Goal: Task Accomplishment & Management: Manage account settings

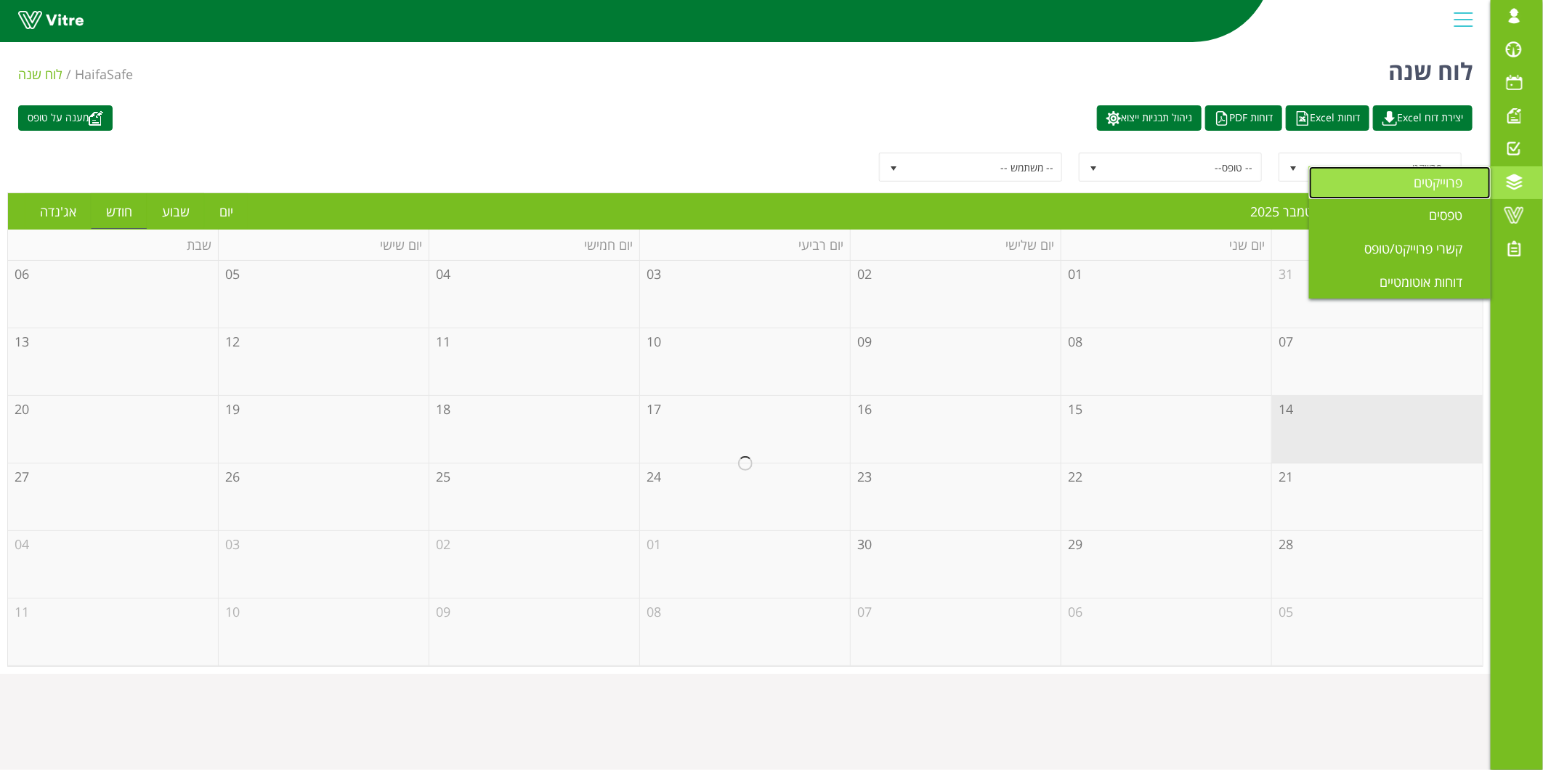
click at [1399, 194] on link "פרוייקטים" at bounding box center [1400, 182] width 182 height 33
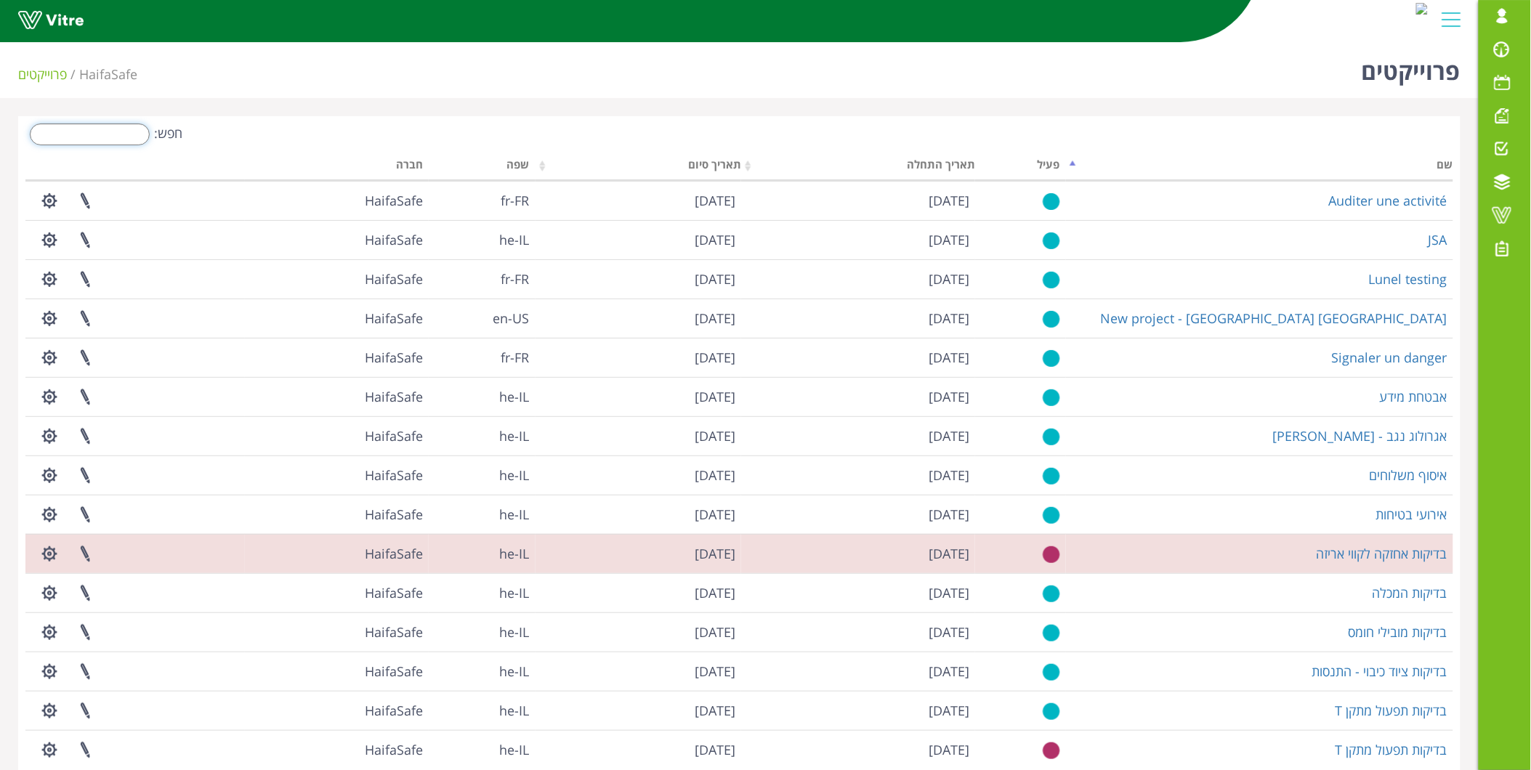
click at [120, 139] on input "חפש:" at bounding box center [90, 134] width 120 height 22
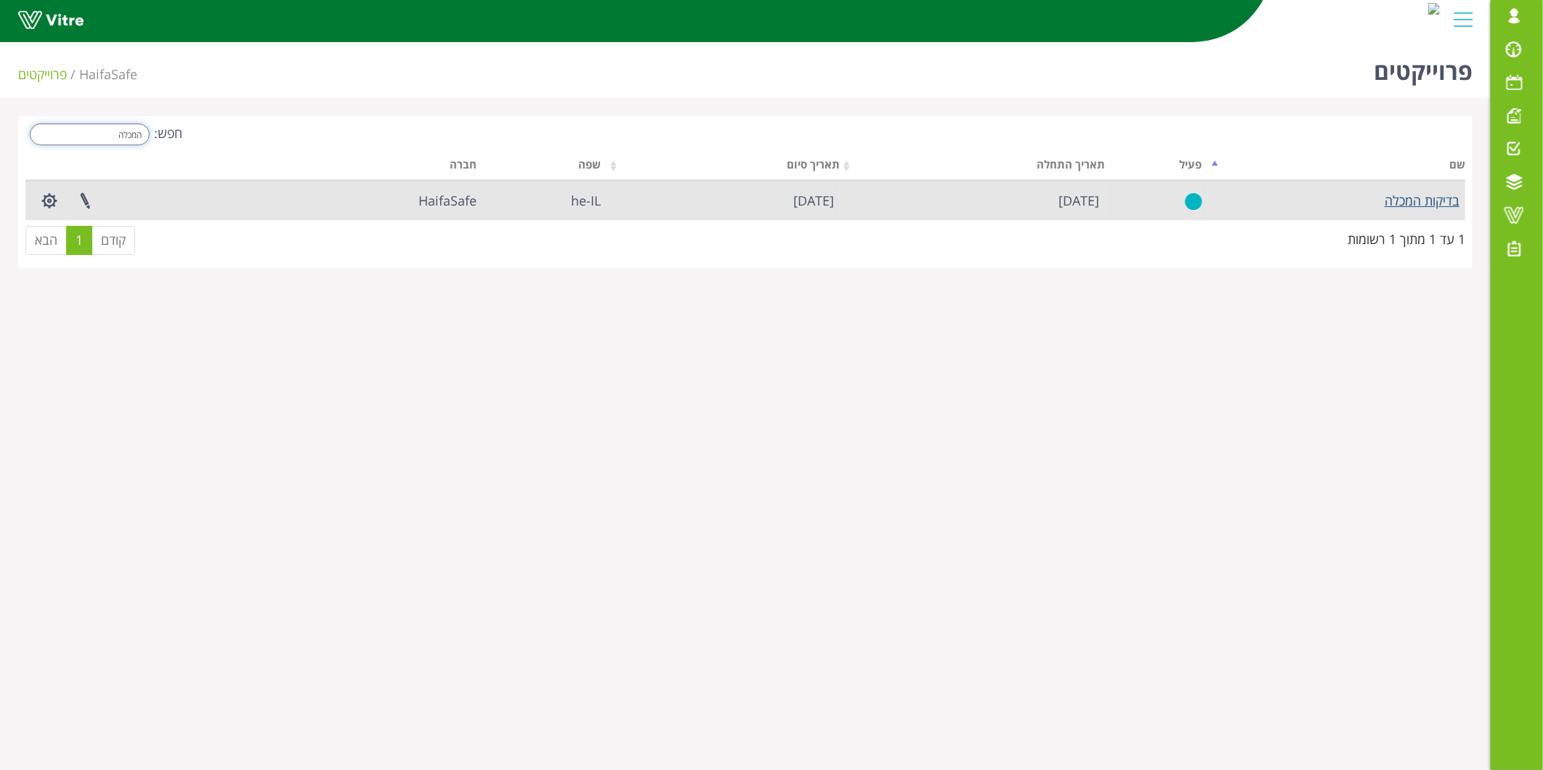
type input "המכלה"
click at [1405, 203] on link "בדיקות המכלה" at bounding box center [1422, 200] width 75 height 17
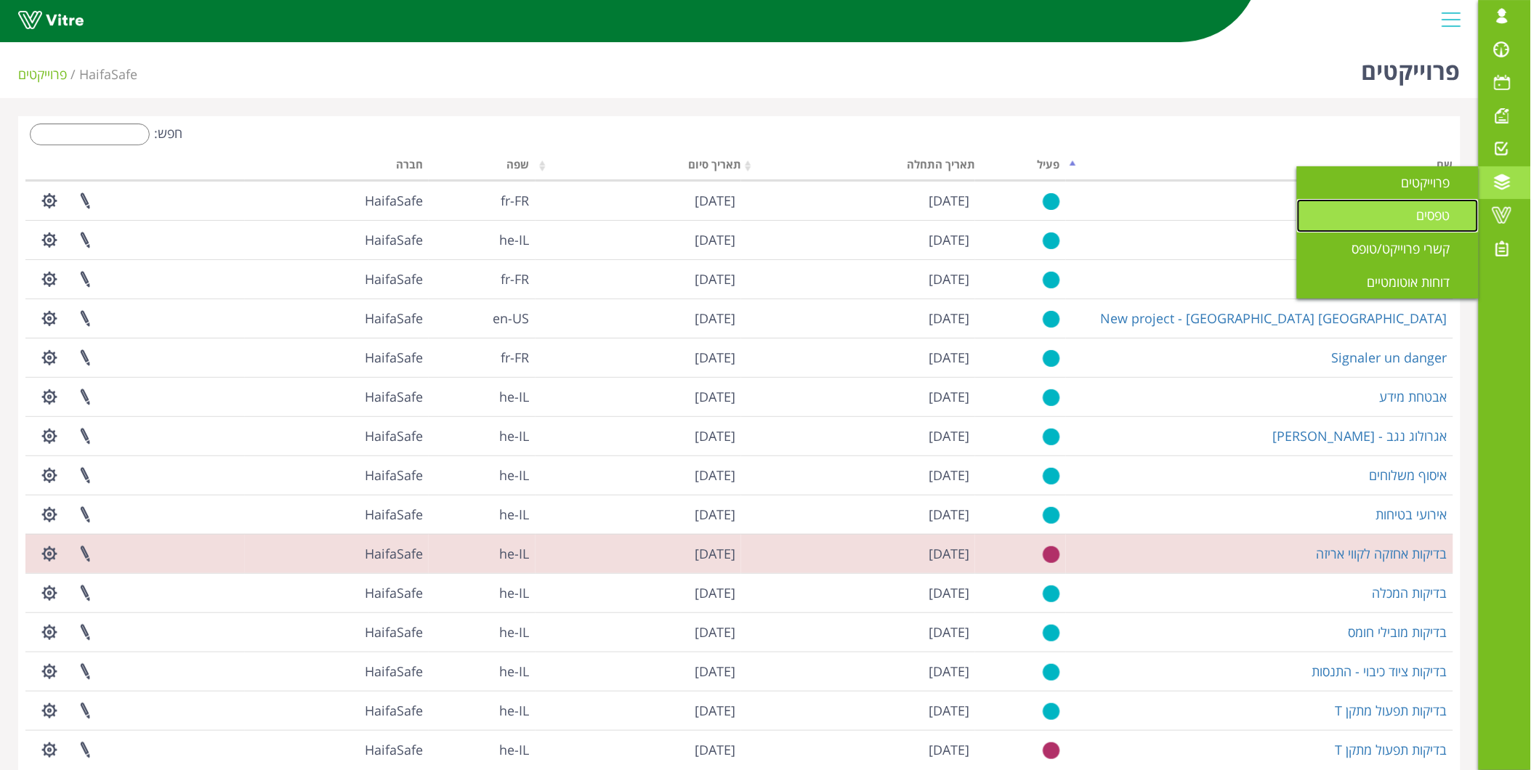
click at [1433, 215] on span "טפסים" at bounding box center [1442, 214] width 51 height 17
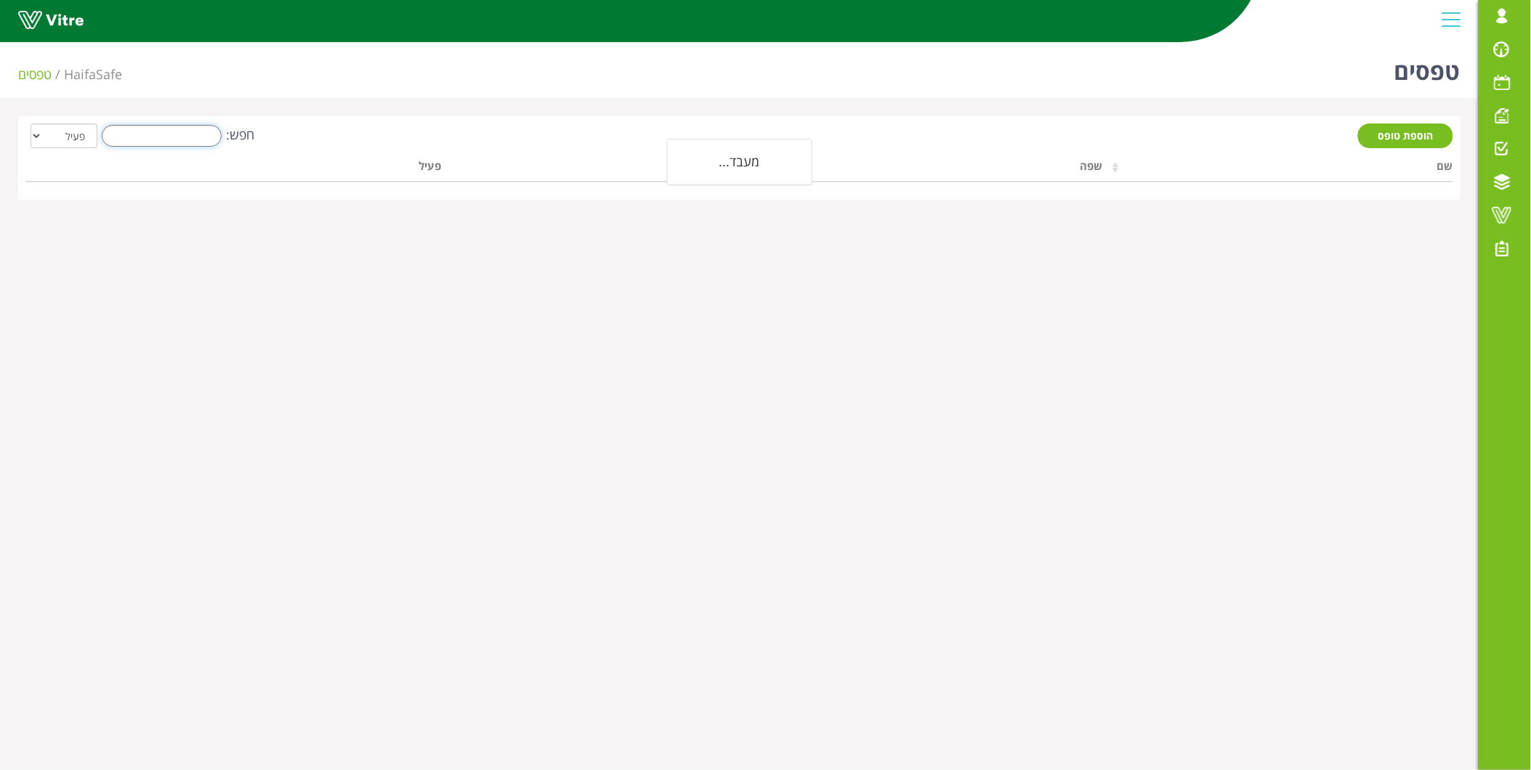
click at [169, 131] on input "חפש:" at bounding box center [162, 136] width 120 height 22
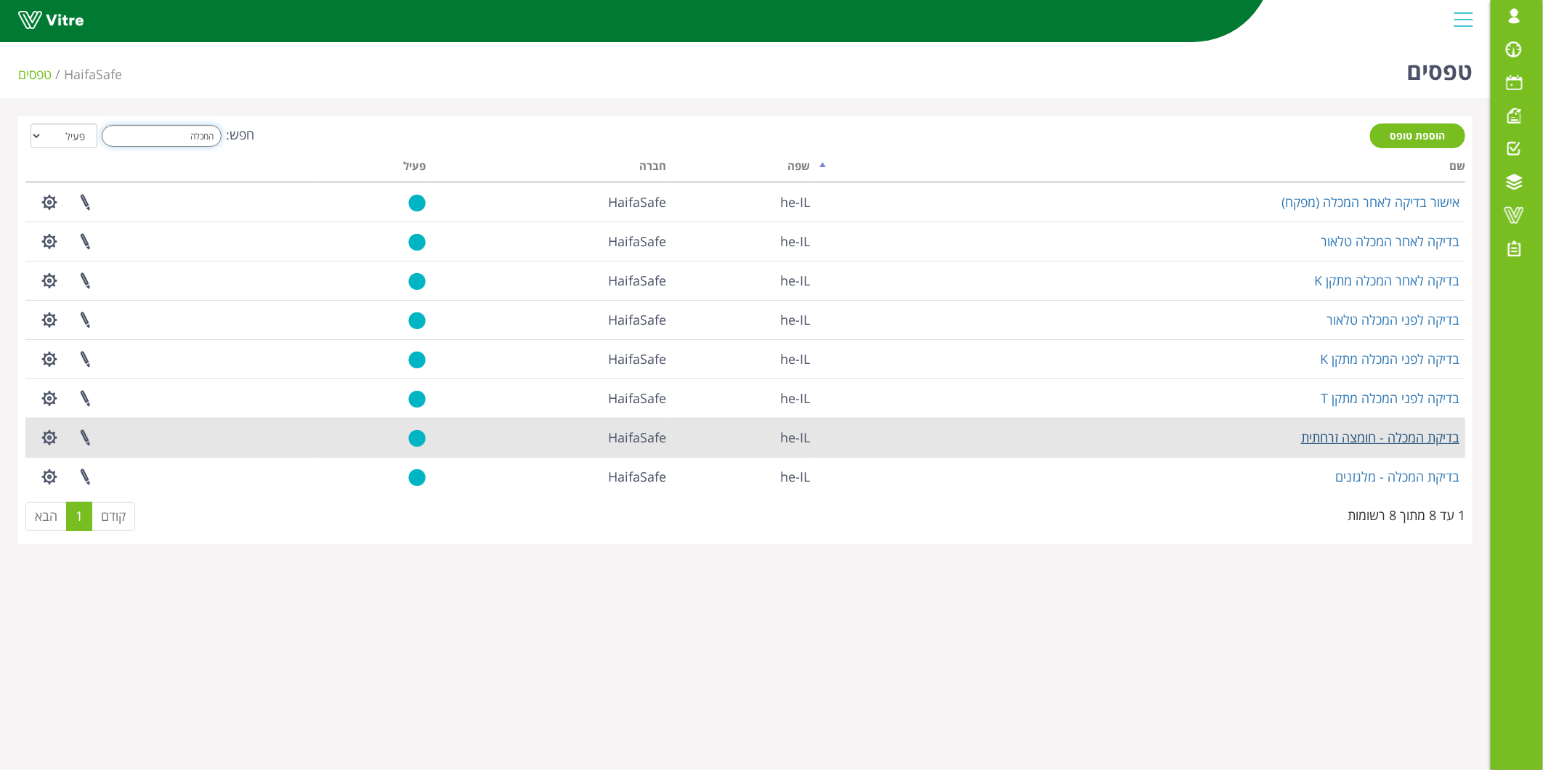
type input "המכלה"
click at [1383, 438] on link "בדיקת המכלה - חומצה זרחתית" at bounding box center [1380, 437] width 158 height 17
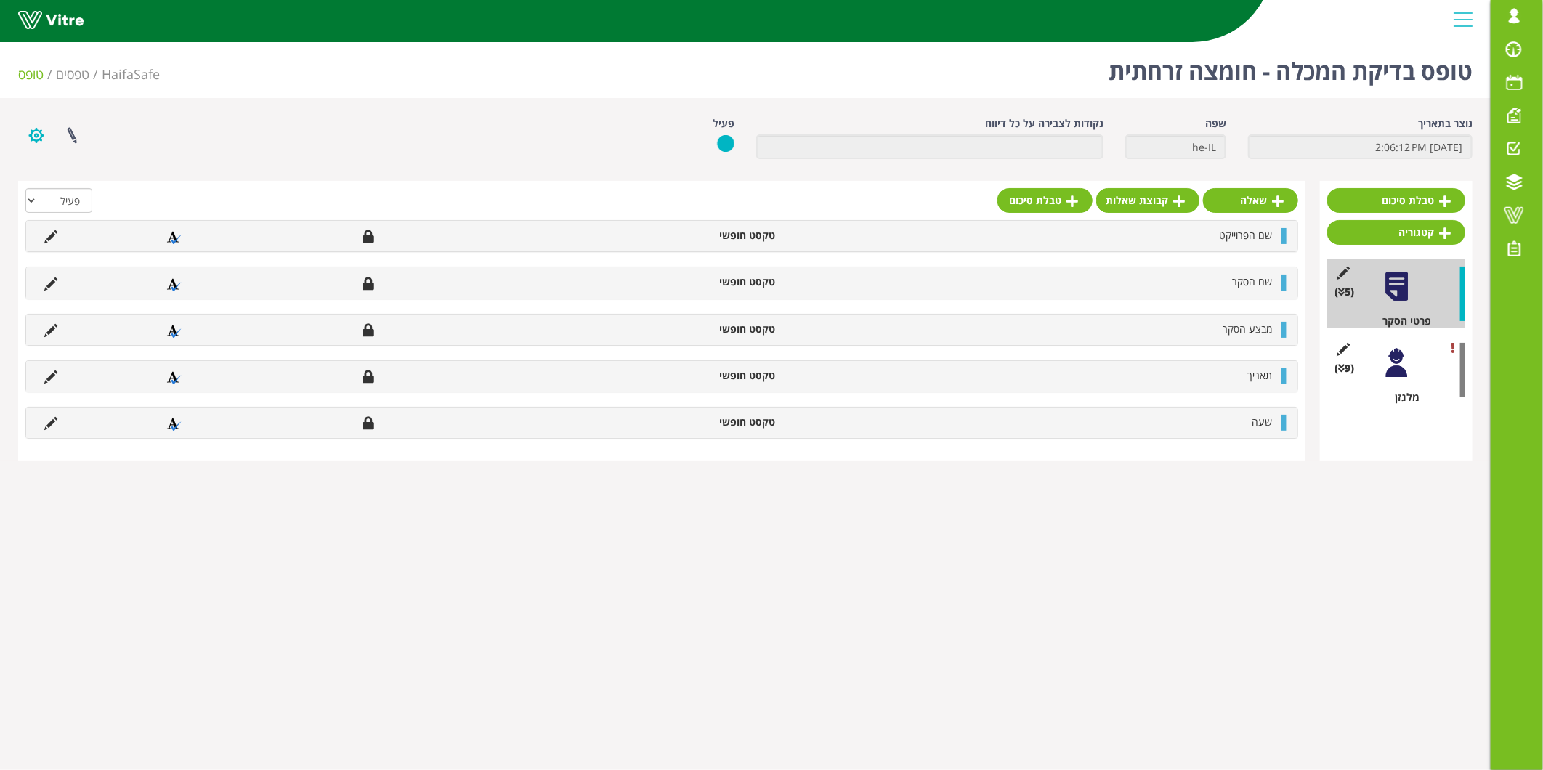
click at [34, 139] on button "button" at bounding box center [36, 135] width 36 height 39
click at [87, 170] on link "פרוייקטים מקושרים" at bounding box center [76, 170] width 115 height 19
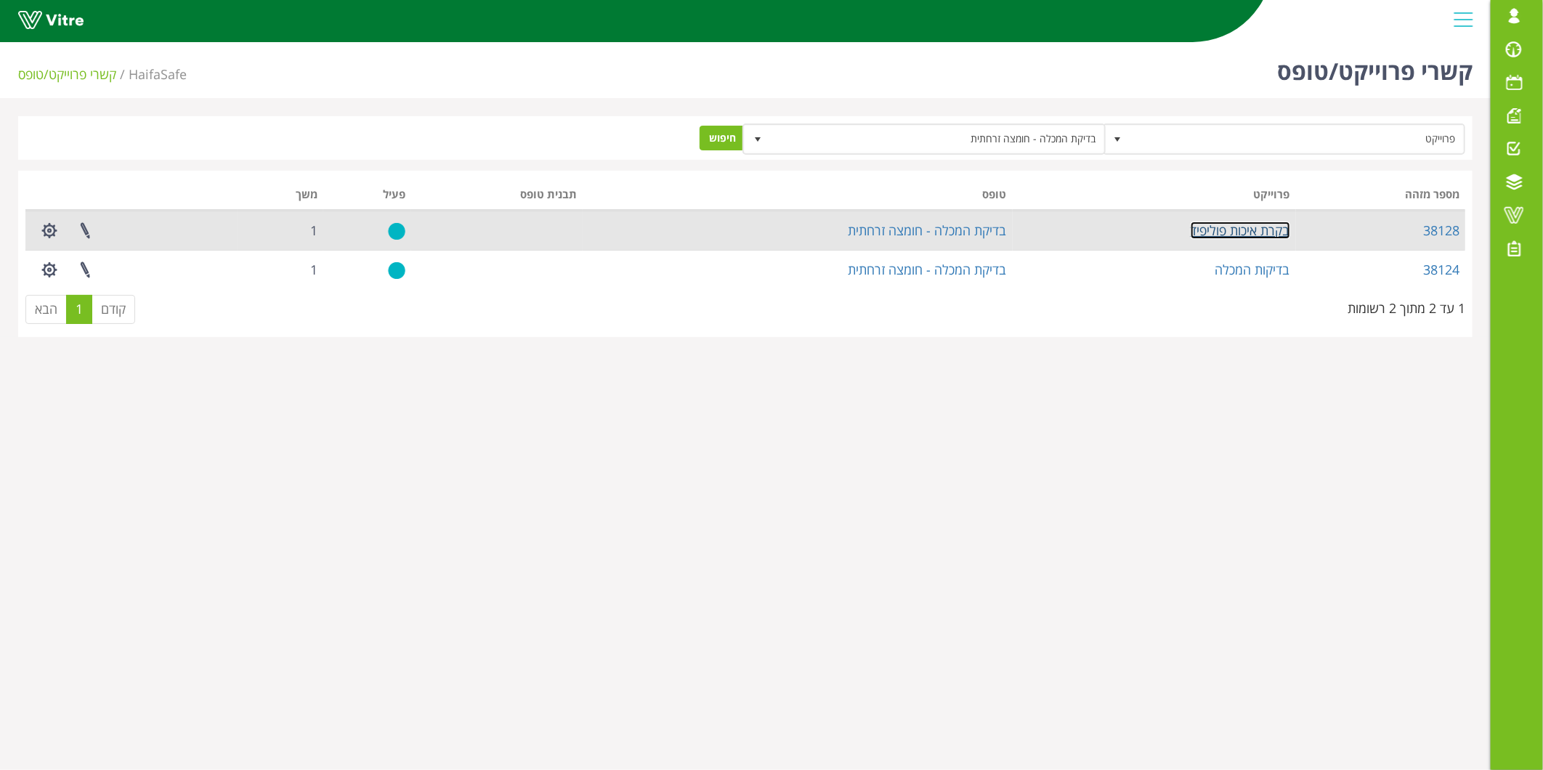
click at [1231, 227] on link "בקרת איכות פוליפיד" at bounding box center [1241, 230] width 100 height 17
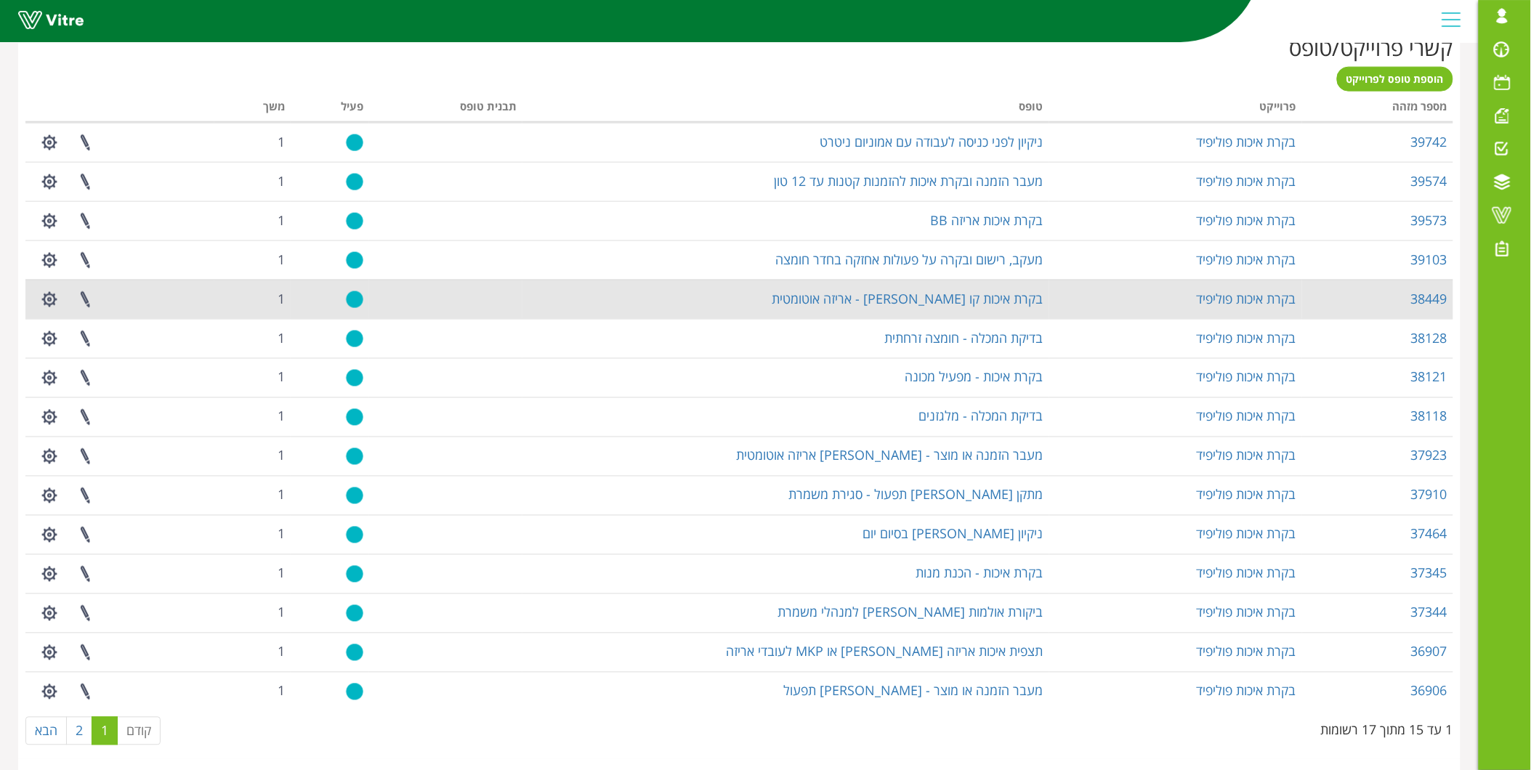
scroll to position [807, 0]
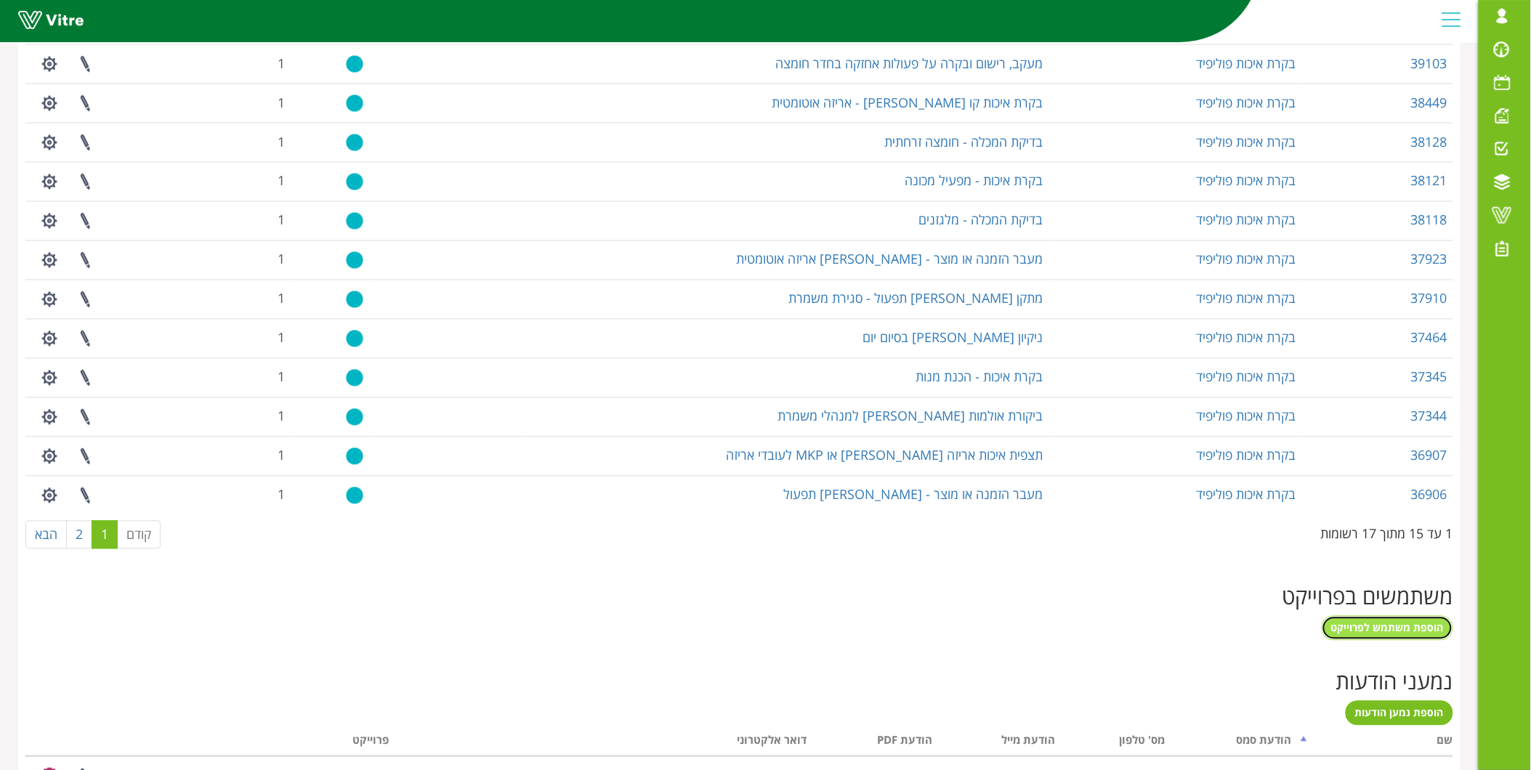
click at [1420, 631] on span "הוספת משתמש לפרוייקט" at bounding box center [1387, 628] width 113 height 14
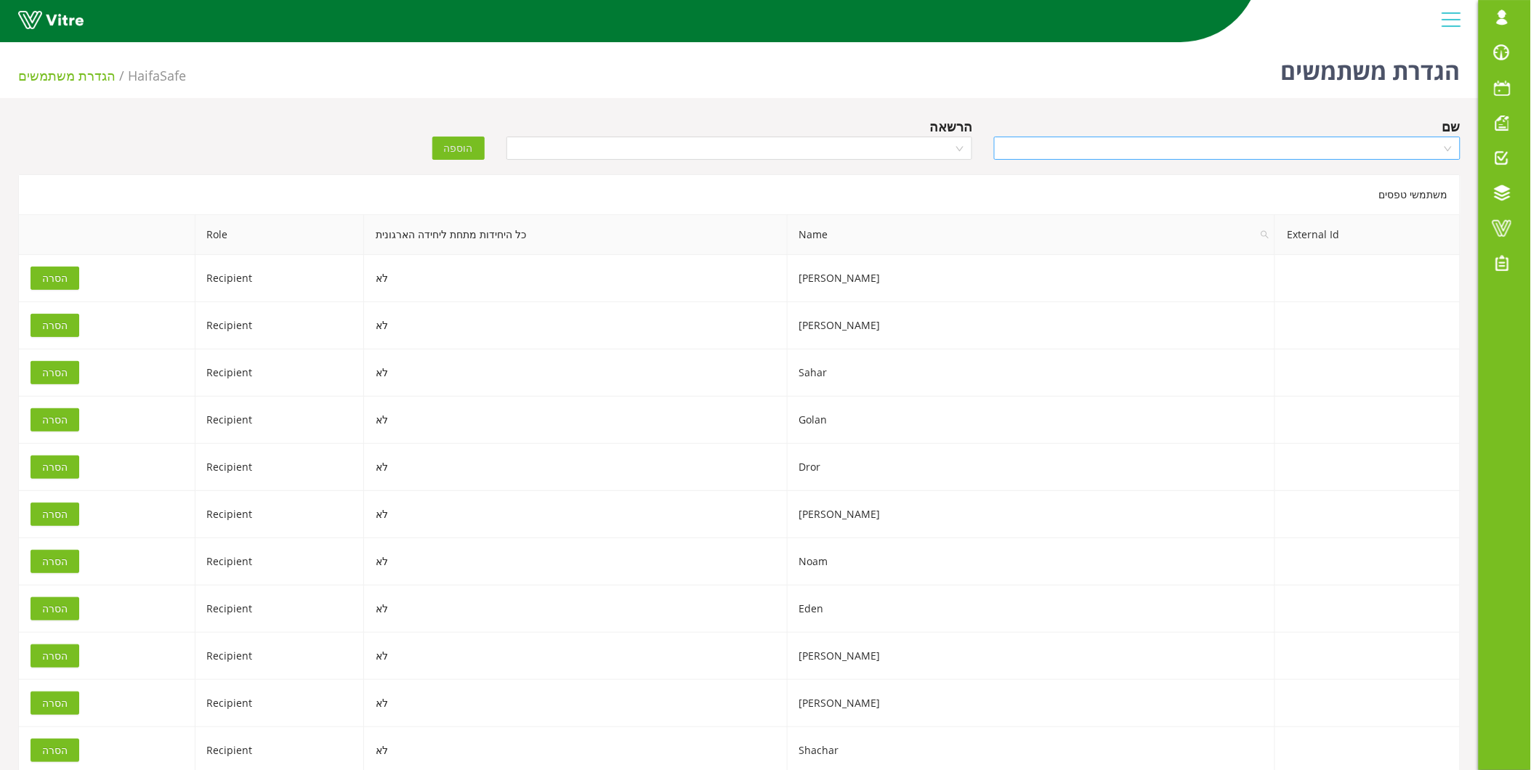
click at [1303, 149] on input "search" at bounding box center [1222, 148] width 439 height 22
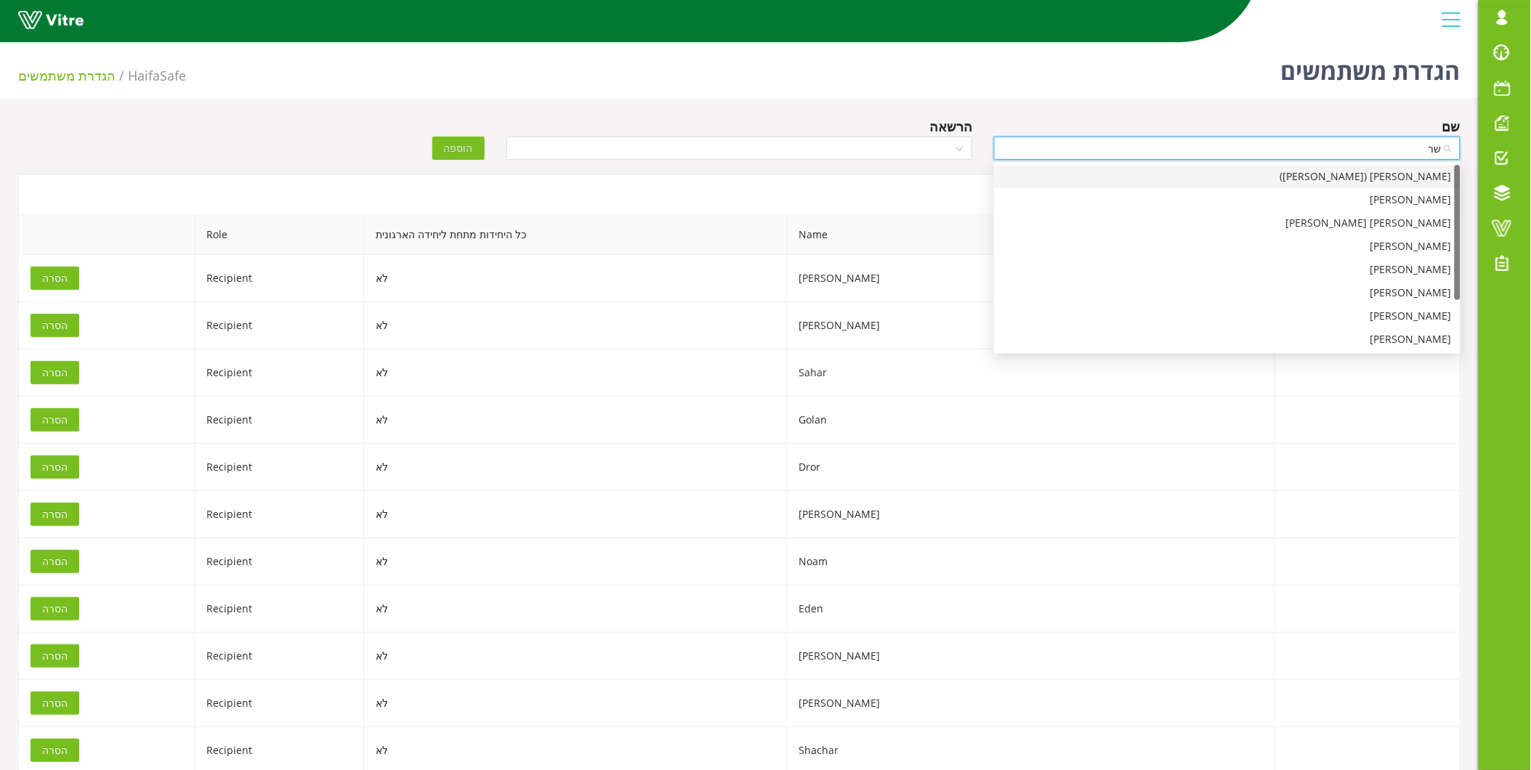
click at [1303, 149] on input "שר" at bounding box center [1222, 148] width 439 height 22
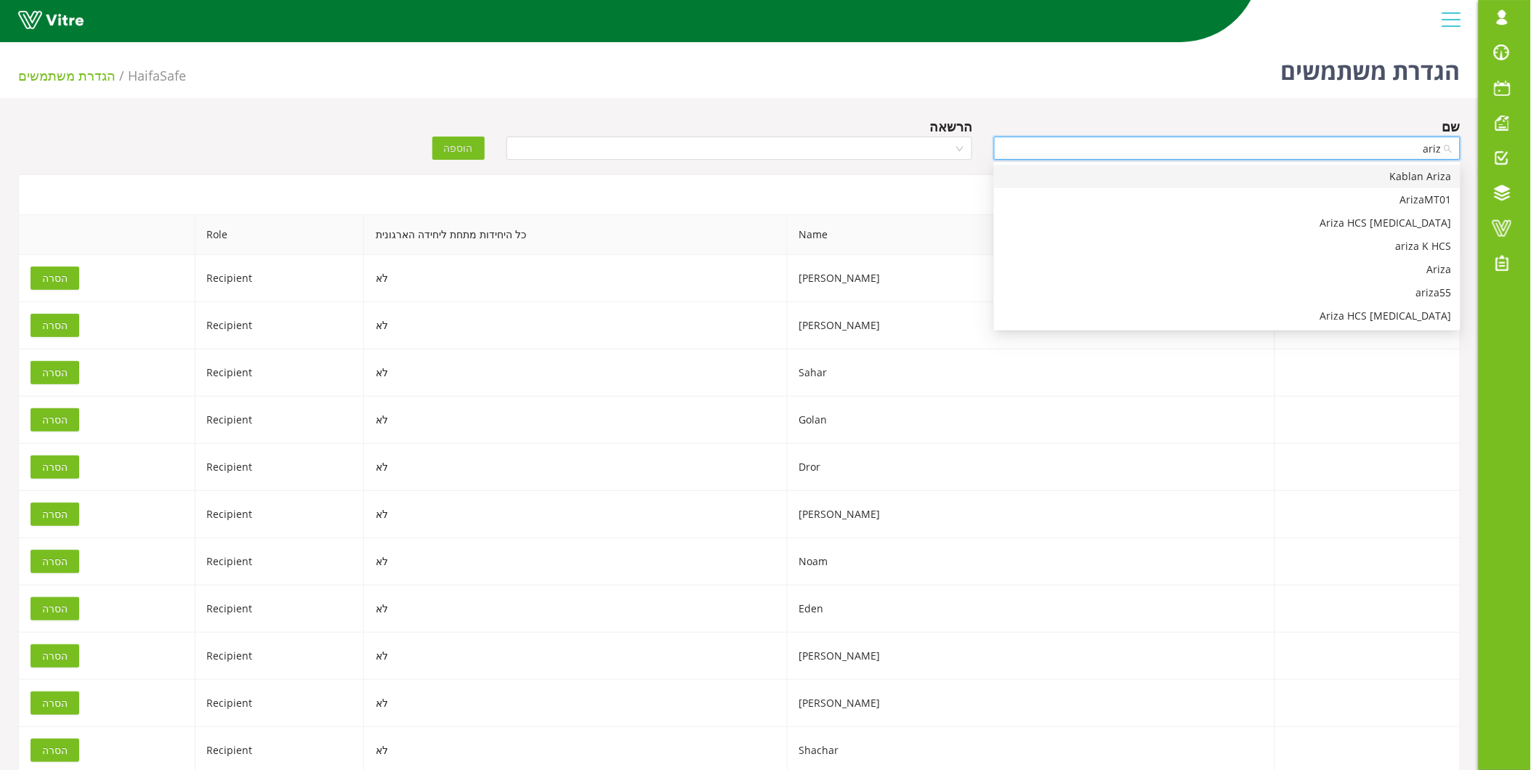
type input "ariza"
click at [1407, 291] on div "ariza55" at bounding box center [1227, 293] width 449 height 16
click at [719, 142] on input "search" at bounding box center [734, 148] width 439 height 22
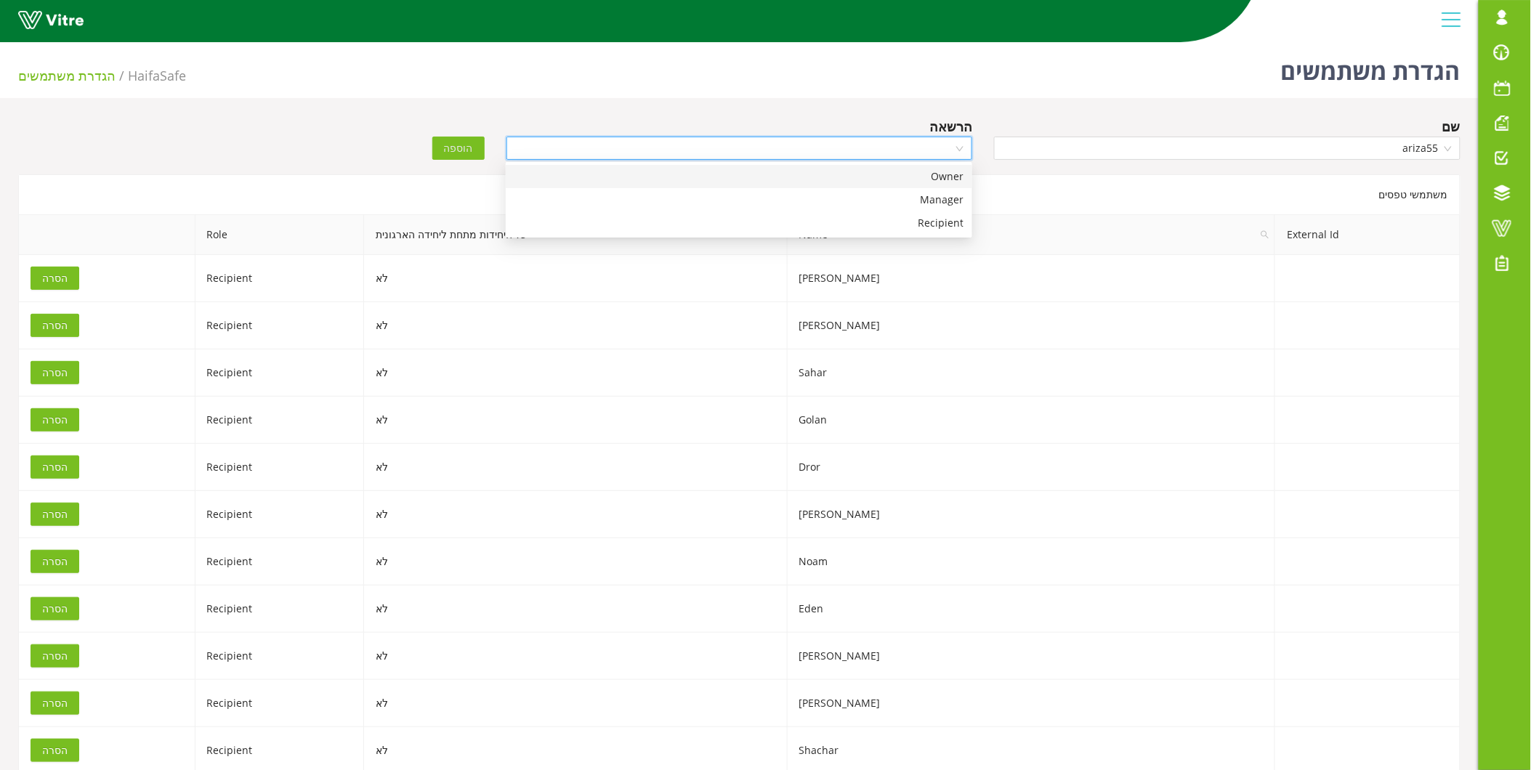
click at [917, 179] on div "Owner" at bounding box center [738, 177] width 449 height 16
click at [461, 143] on span "הוספה" at bounding box center [458, 148] width 29 height 16
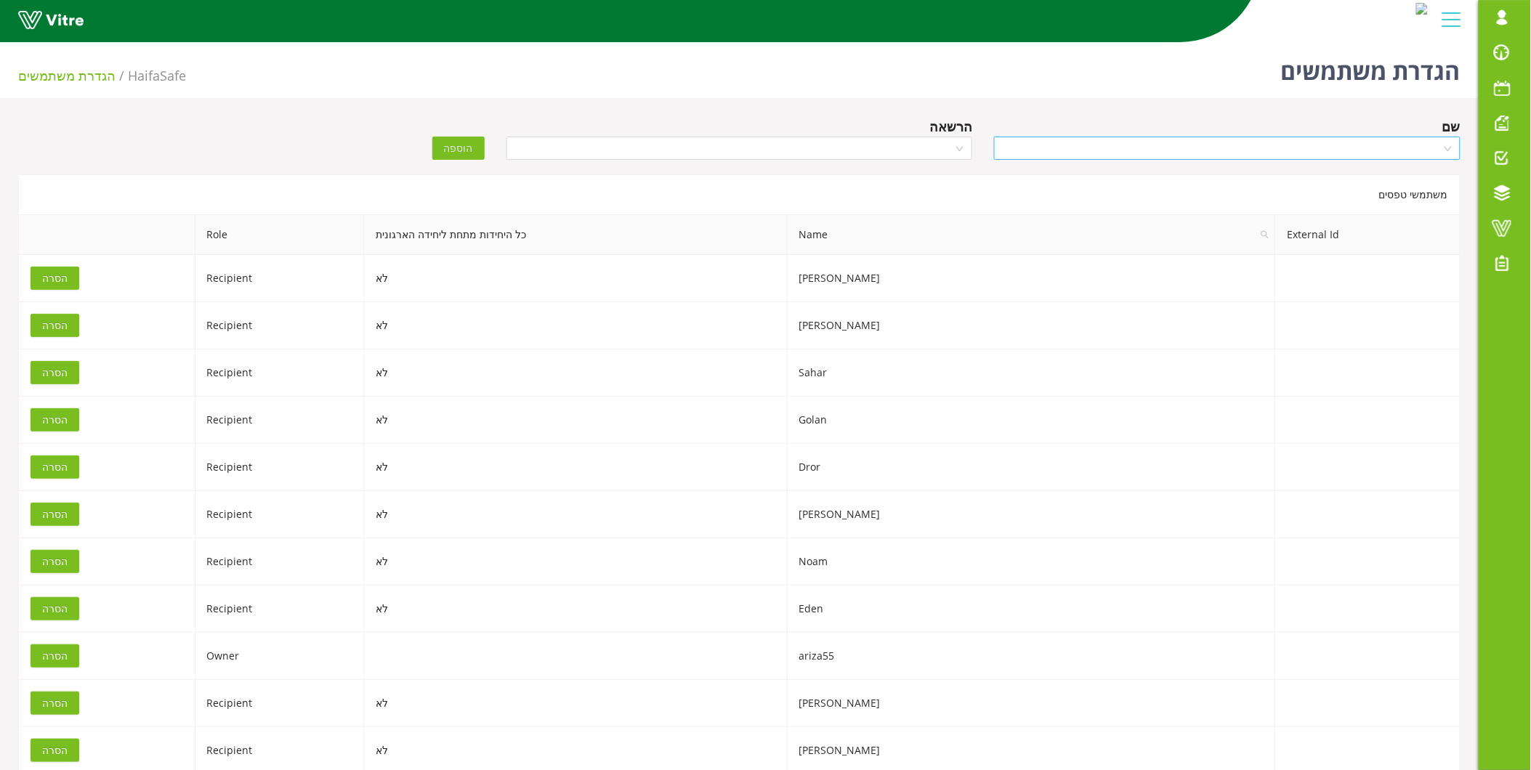
click at [1313, 149] on input "search" at bounding box center [1222, 148] width 439 height 22
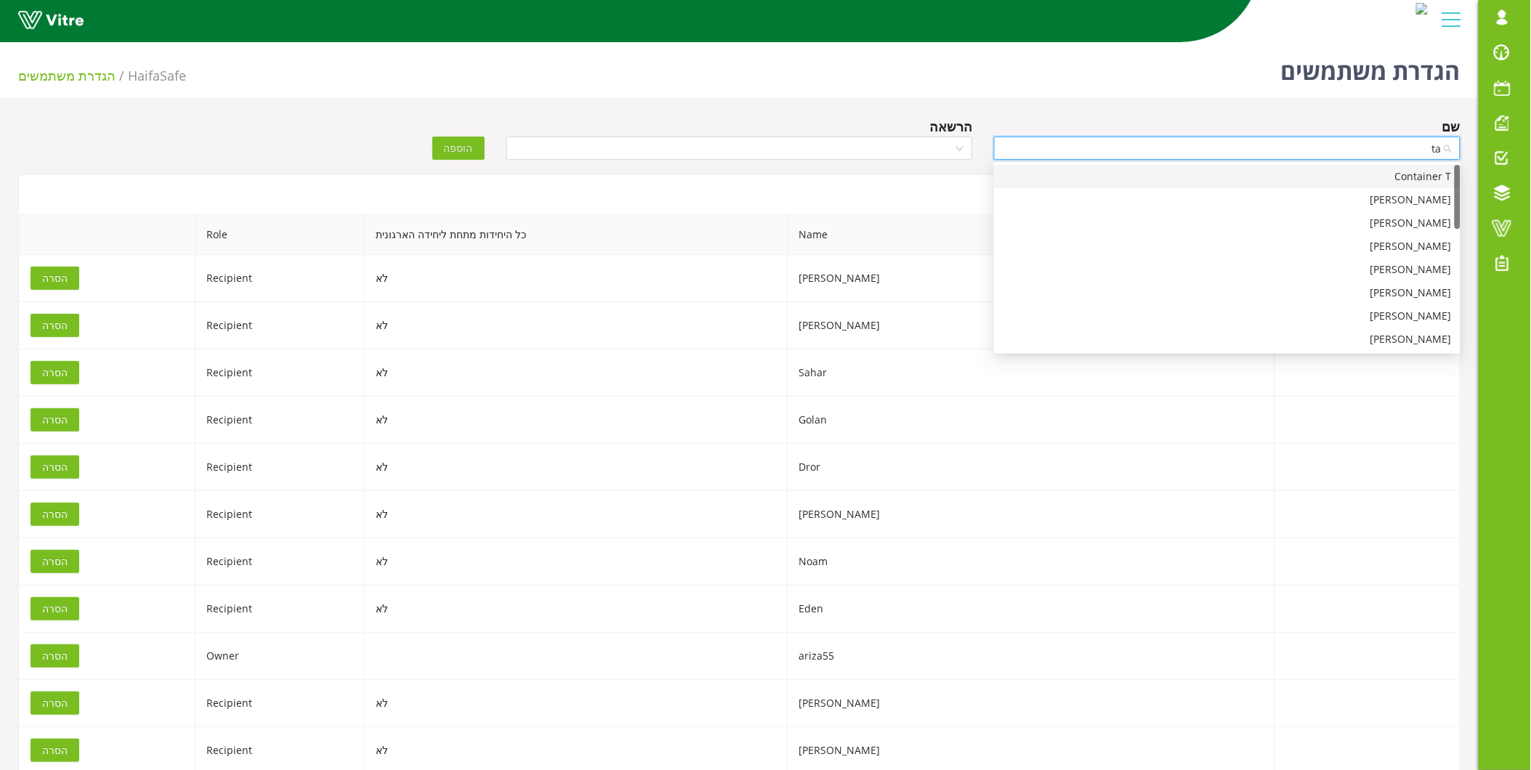
type input "tab"
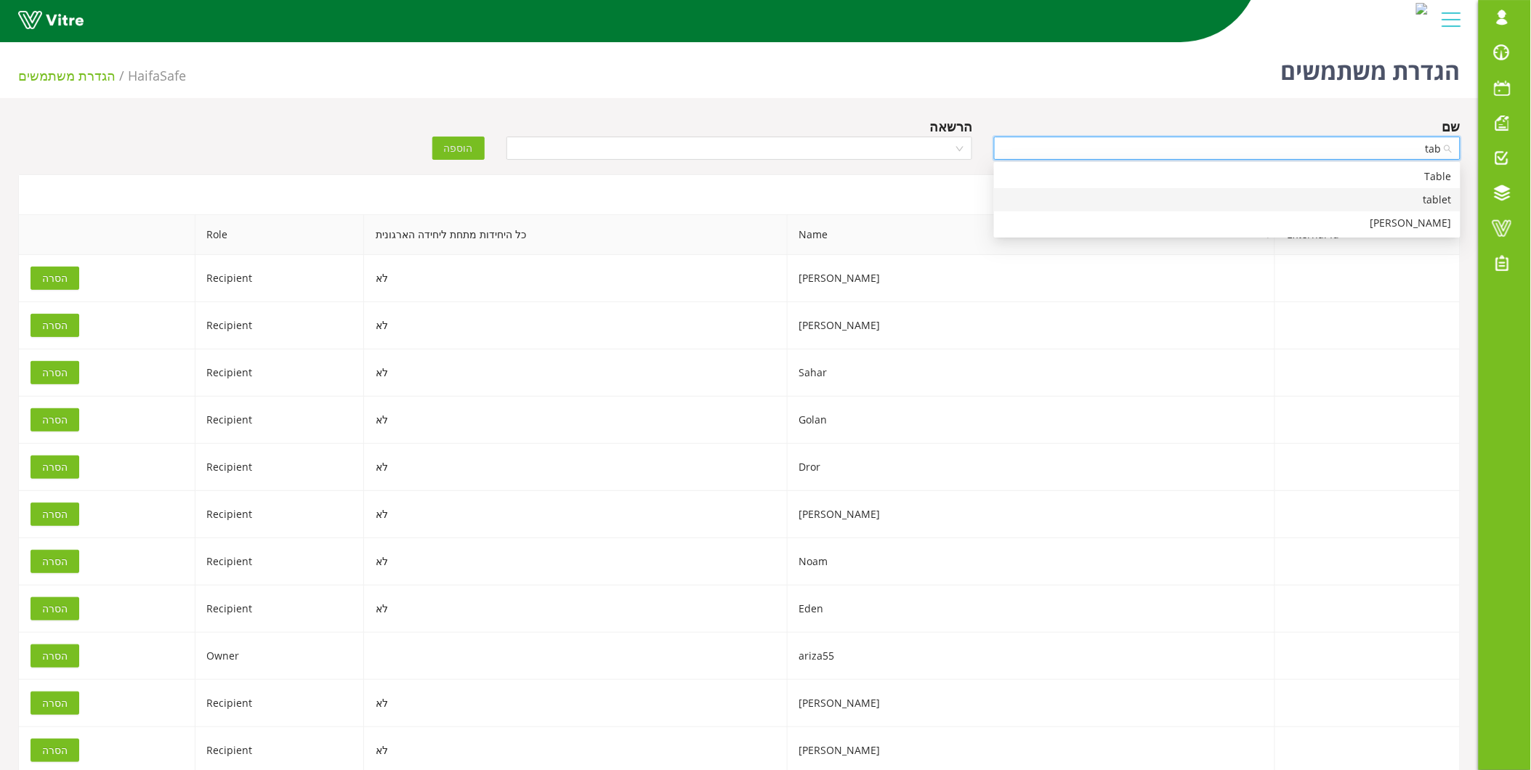
click at [1366, 200] on div "tablet" at bounding box center [1227, 200] width 449 height 16
click at [792, 157] on input "search" at bounding box center [734, 148] width 439 height 22
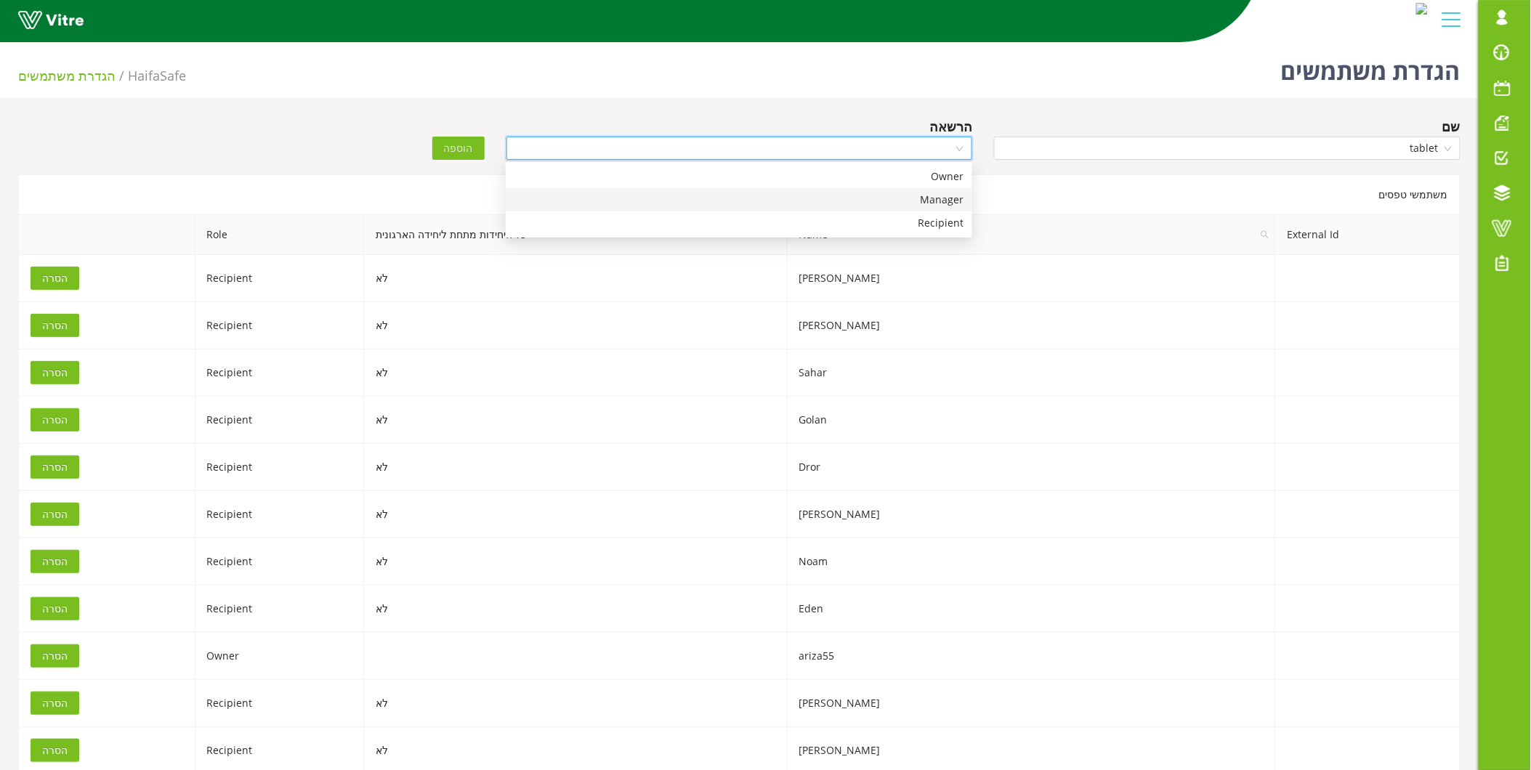
click at [804, 197] on div "Manager" at bounding box center [738, 200] width 449 height 16
click at [831, 155] on span "Manager" at bounding box center [739, 148] width 449 height 22
click at [839, 180] on div "Owner" at bounding box center [738, 177] width 449 height 16
click at [467, 140] on span "הוספה" at bounding box center [458, 148] width 29 height 16
